Goal: Transaction & Acquisition: Purchase product/service

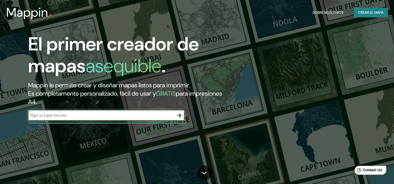
click at [130, 114] on input "text" at bounding box center [101, 115] width 146 height 6
click at [128, 114] on input "text" at bounding box center [101, 115] width 146 height 6
type input "[GEOGRAPHIC_DATA], localidad sur [GEOGRAPHIC_DATA]"
click at [184, 114] on div "El primer creador de mapas asequible . Mappin le permite crear y diseñar mapas …" at bounding box center [126, 79] width 236 height 93
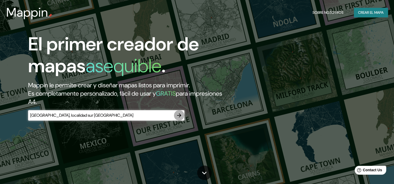
click at [179, 114] on icon "button" at bounding box center [179, 115] width 6 height 6
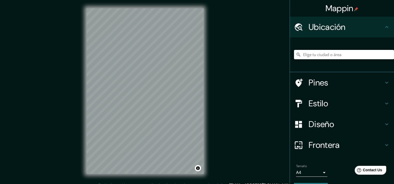
click at [369, 105] on h4 "Estilo" at bounding box center [345, 103] width 75 height 10
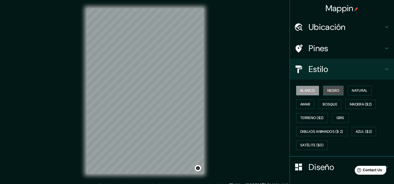
click at [336, 89] on button "Negro" at bounding box center [333, 91] width 21 height 10
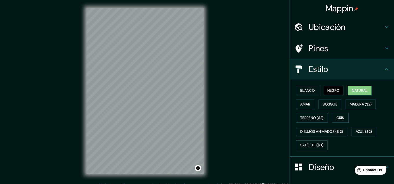
click at [353, 88] on font "Natural" at bounding box center [359, 90] width 16 height 7
click at [304, 101] on font "Amar" at bounding box center [305, 104] width 10 height 7
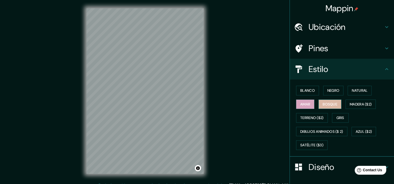
click at [325, 102] on font "Bosque" at bounding box center [329, 104] width 15 height 7
click at [354, 103] on font "Madera ($2)" at bounding box center [360, 104] width 22 height 7
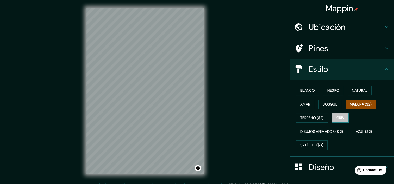
click at [340, 115] on font "Gris" at bounding box center [340, 118] width 8 height 7
click at [316, 116] on font "Terreno ($2)" at bounding box center [311, 118] width 23 height 7
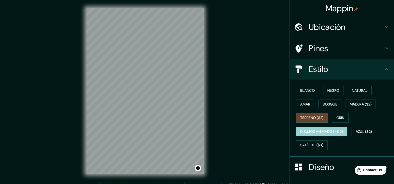
click at [320, 133] on font "Dibujos animados ($ 2)" at bounding box center [321, 132] width 43 height 7
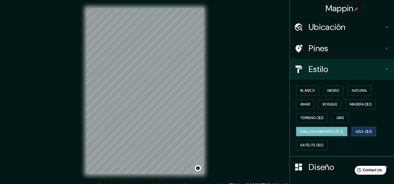
click at [363, 131] on font "Azul ($2)" at bounding box center [363, 132] width 16 height 7
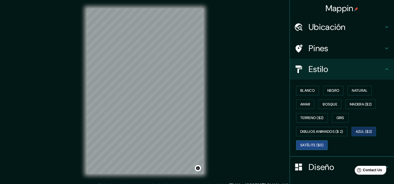
click at [311, 145] on font "Satélite ($3)" at bounding box center [311, 145] width 23 height 7
click at [303, 90] on font "Blanco" at bounding box center [307, 90] width 15 height 7
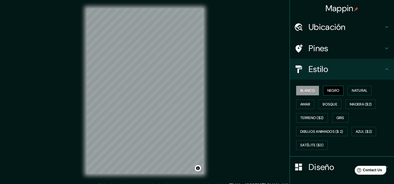
click at [323, 90] on button "Negro" at bounding box center [333, 91] width 21 height 10
